Goal: Transaction & Acquisition: Obtain resource

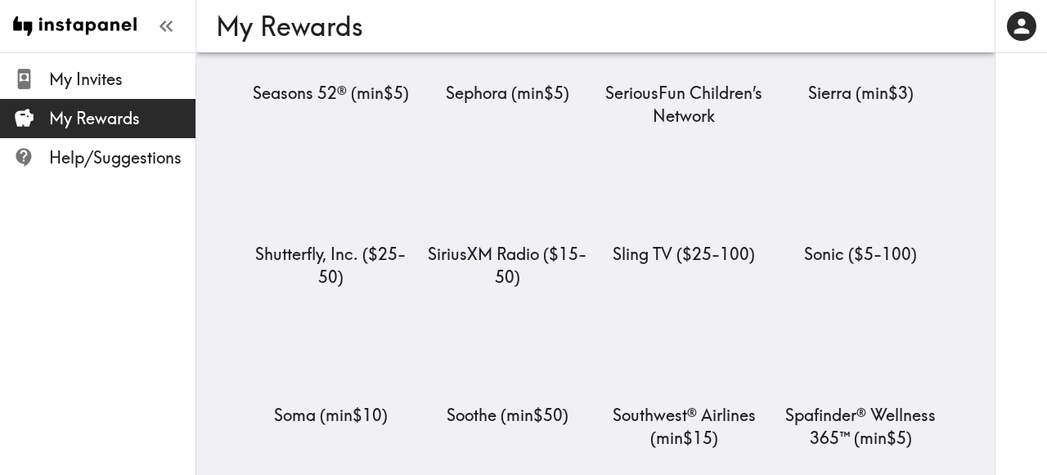
scroll to position [8916, 0]
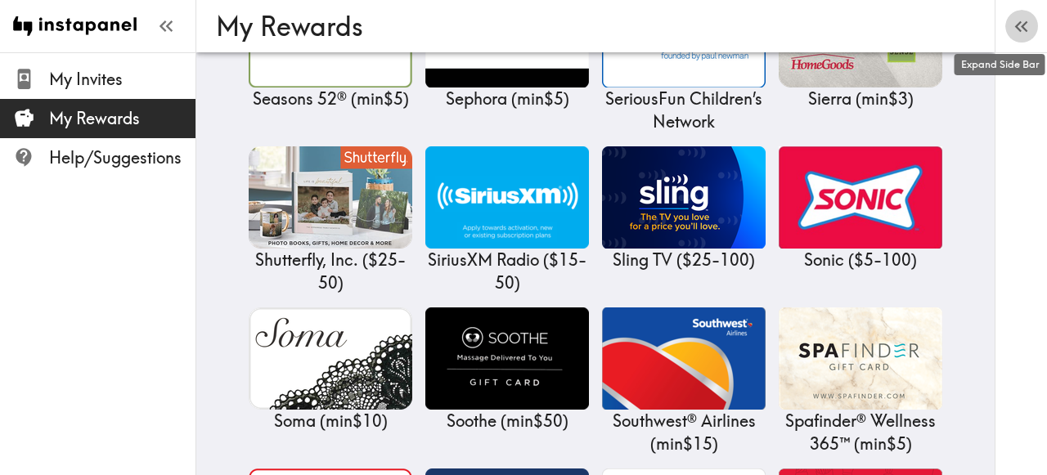
click at [1026, 34] on icon "button" at bounding box center [1021, 27] width 22 height 22
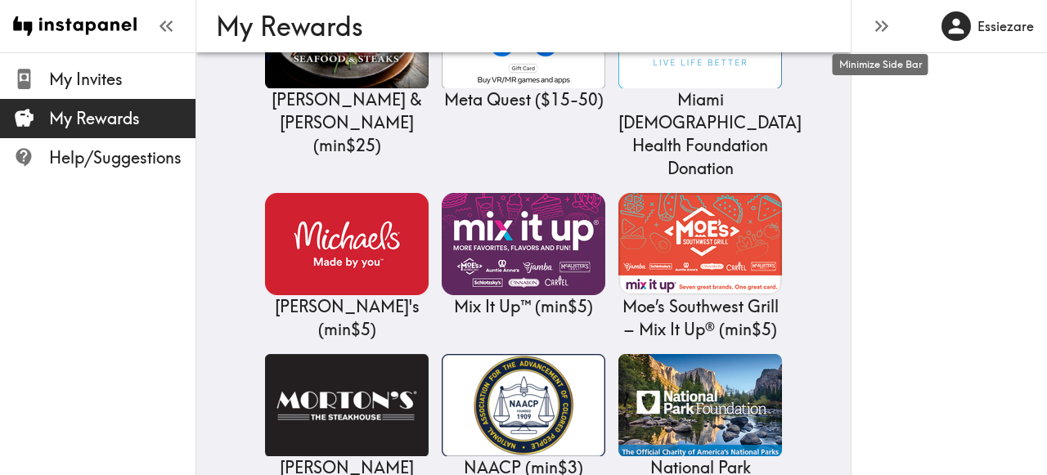
scroll to position [8918, 0]
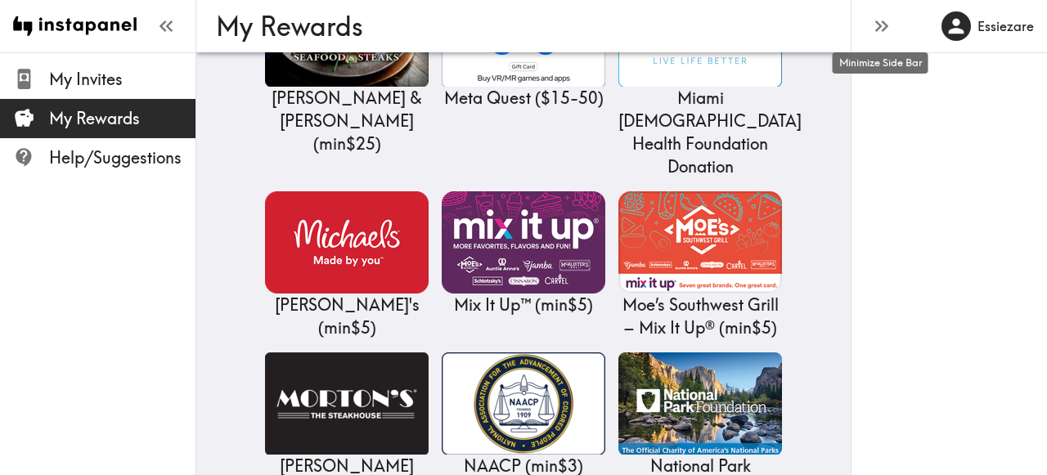
click at [883, 19] on icon "button" at bounding box center [881, 26] width 22 height 22
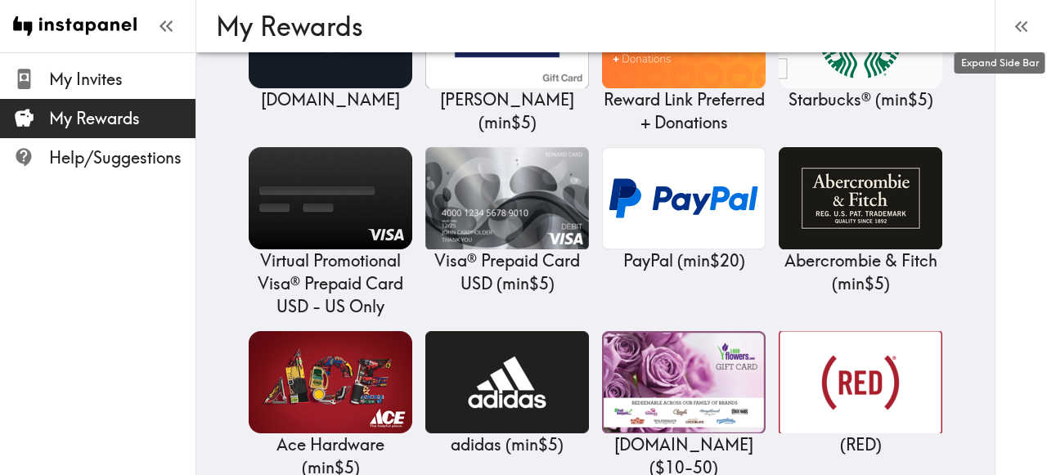
scroll to position [336, 0]
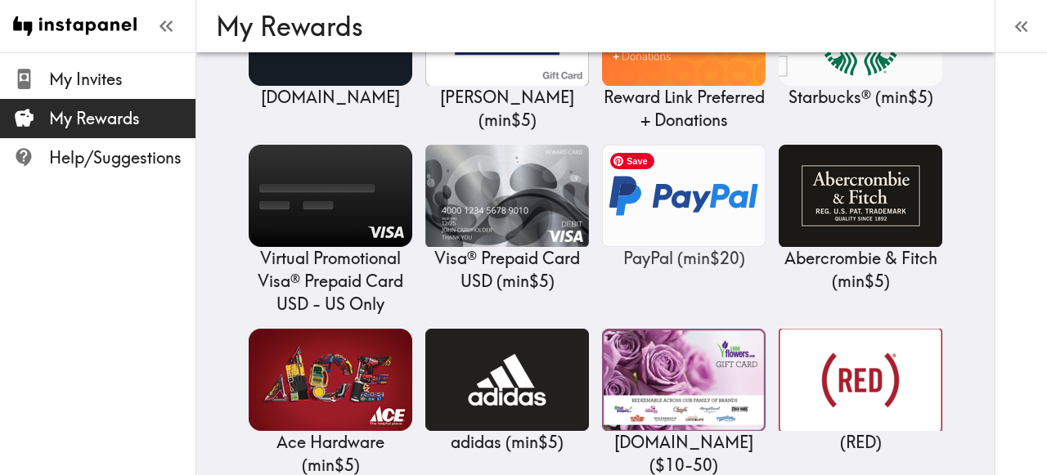
click at [690, 177] on img at bounding box center [684, 196] width 164 height 102
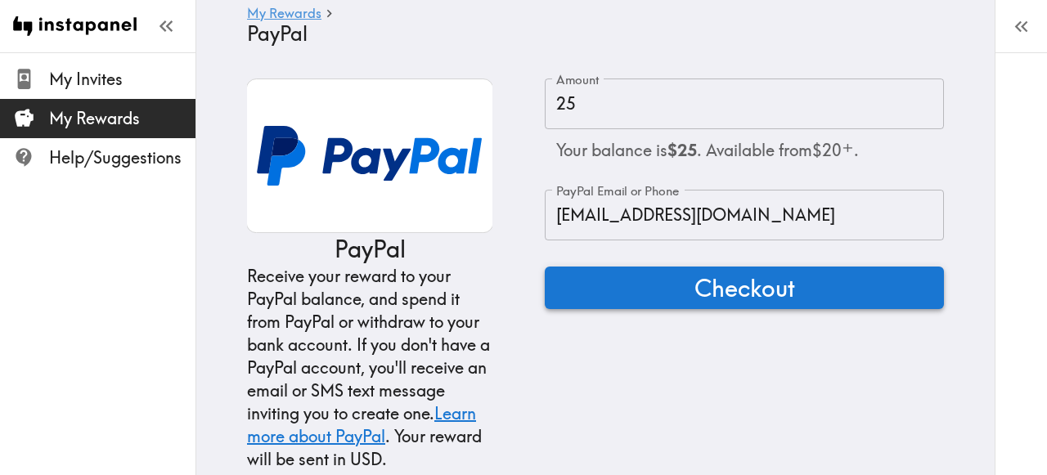
click at [757, 300] on span "Checkout" at bounding box center [744, 288] width 101 height 33
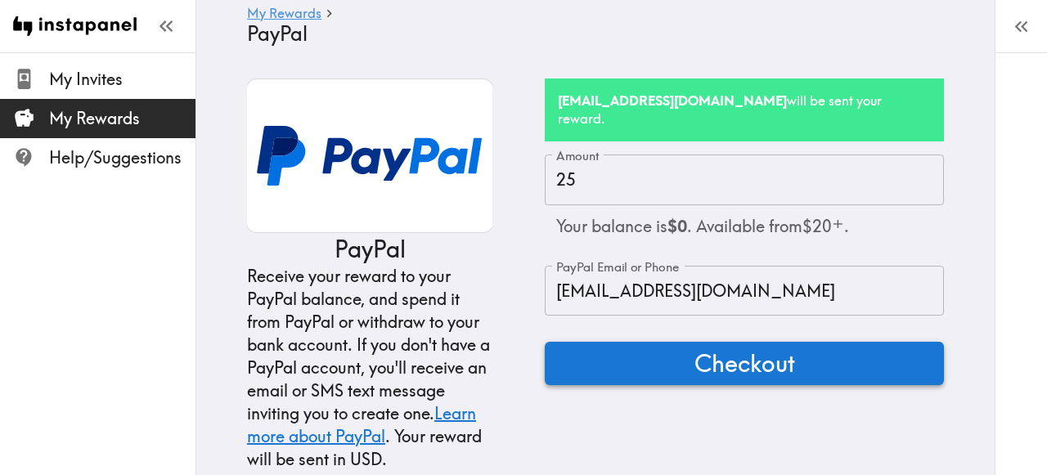
click at [760, 351] on span "Checkout" at bounding box center [744, 363] width 101 height 33
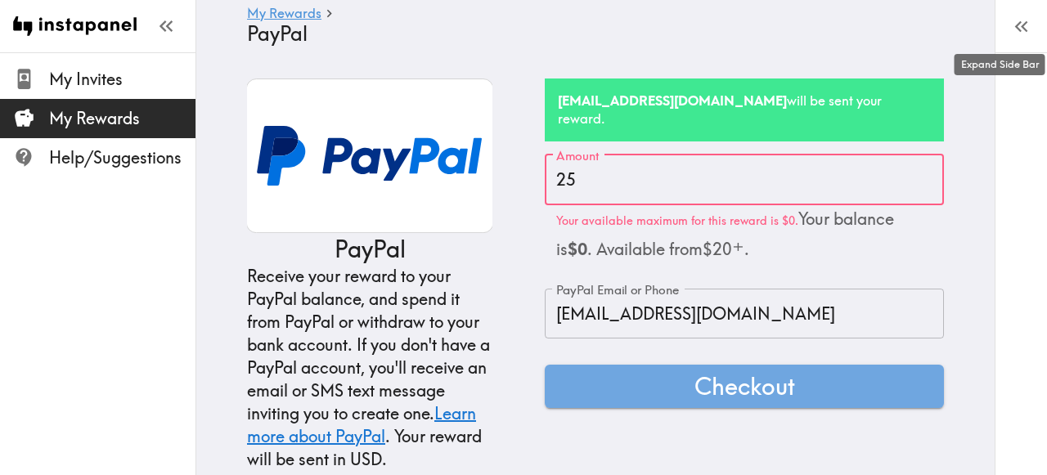
click at [1035, 25] on button "button" at bounding box center [1021, 26] width 33 height 33
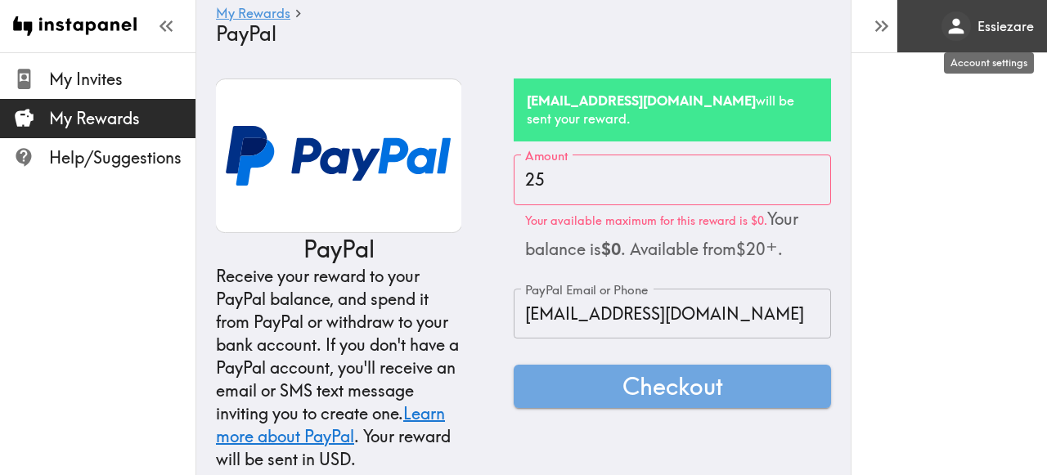
click at [1008, 28] on h6 "Essiezare" at bounding box center [1005, 26] width 56 height 18
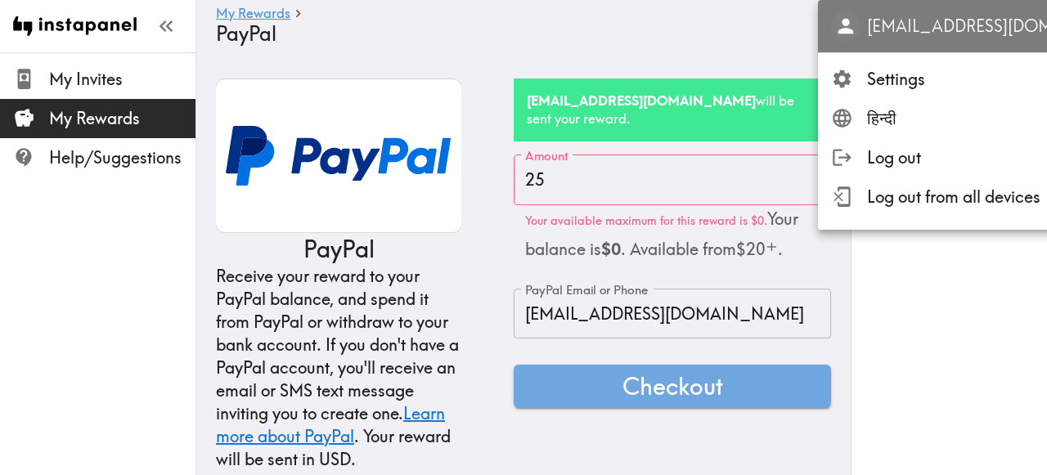
click at [885, 34] on p "[EMAIL_ADDRESS][DOMAIN_NAME]" at bounding box center [1006, 26] width 279 height 23
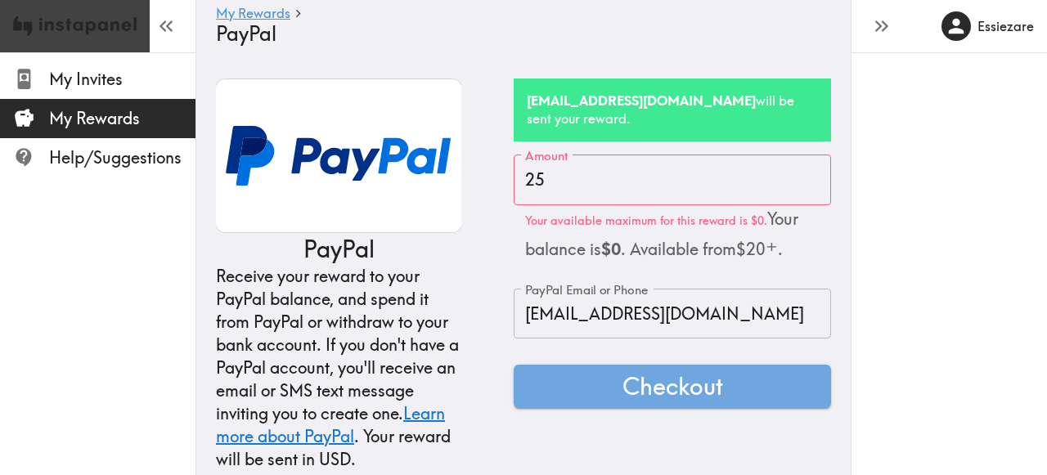
click at [119, 21] on img at bounding box center [74, 26] width 123 height 52
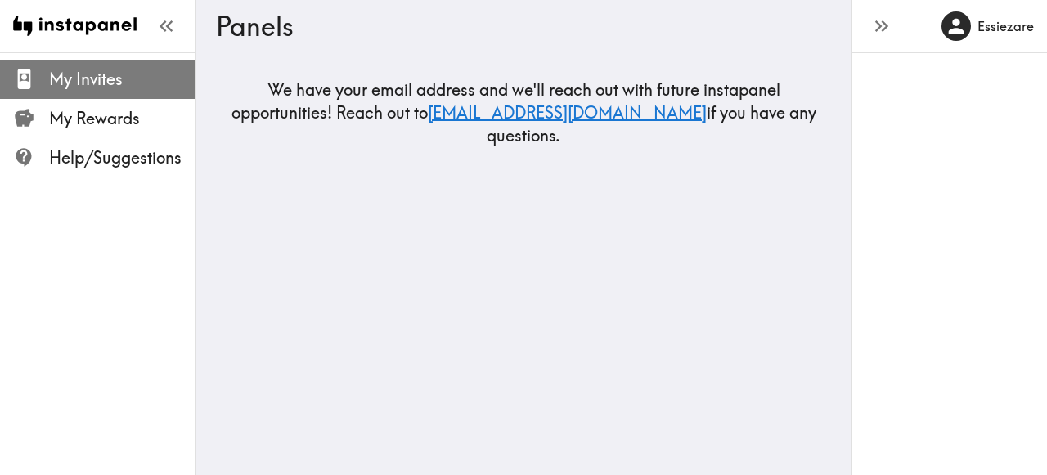
click at [87, 80] on span "My Invites" at bounding box center [122, 79] width 146 height 23
